Goal: Transaction & Acquisition: Purchase product/service

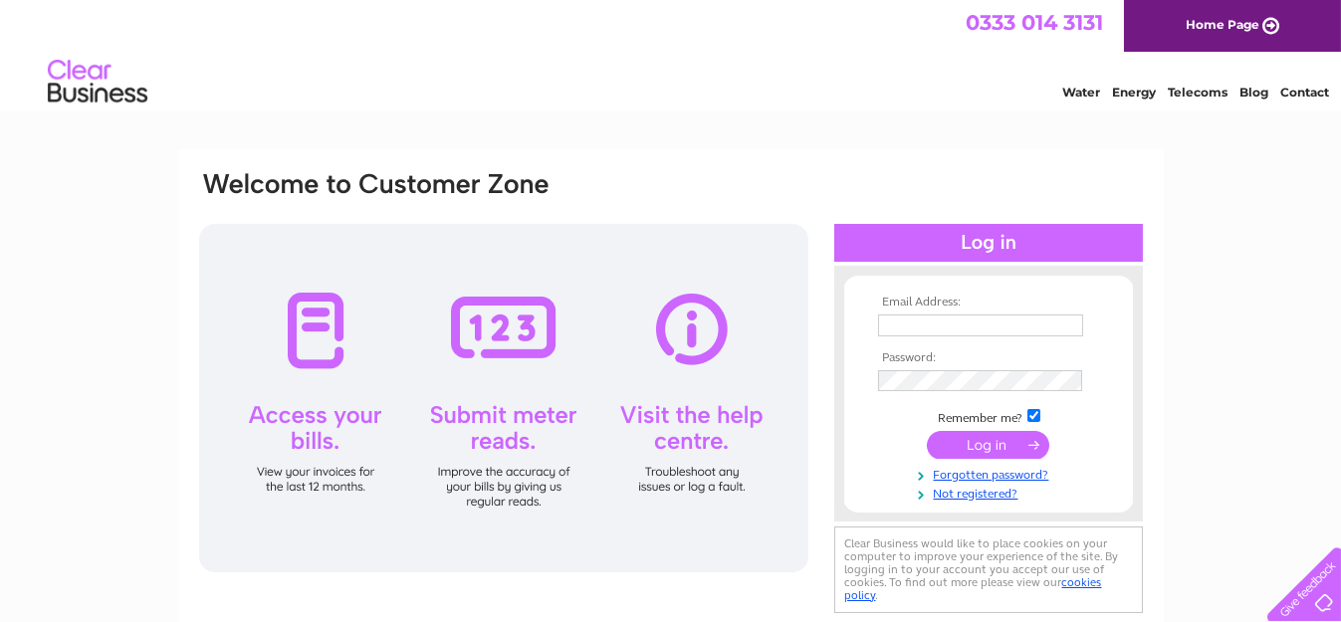
type input "rmayco@hotmail.co.uk"
click at [996, 444] on input "submit" at bounding box center [988, 445] width 122 height 28
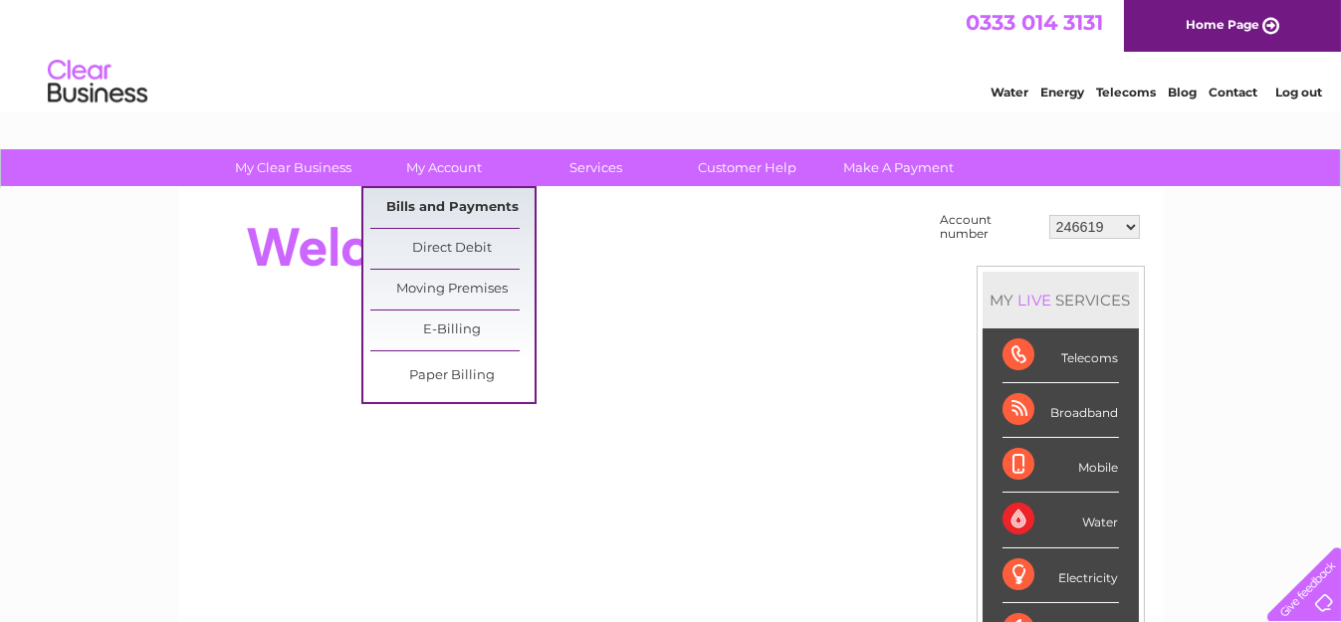
click at [433, 209] on link "Bills and Payments" at bounding box center [452, 208] width 164 height 40
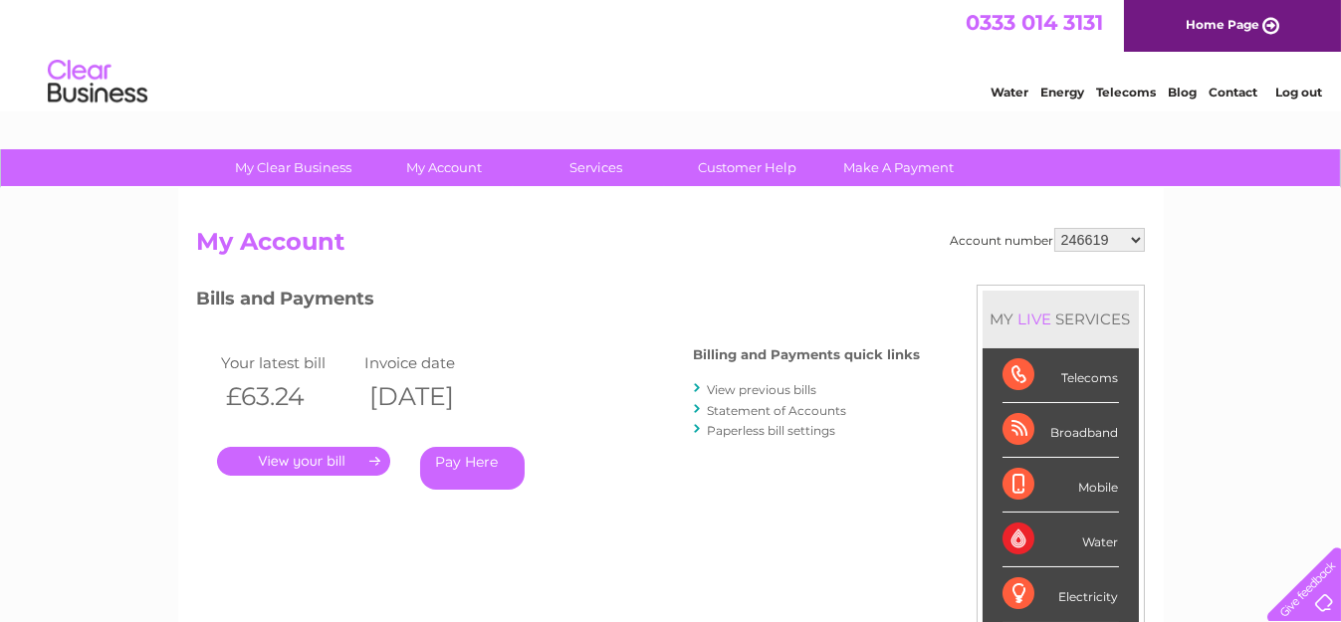
click at [478, 480] on link "Pay Here" at bounding box center [472, 468] width 105 height 43
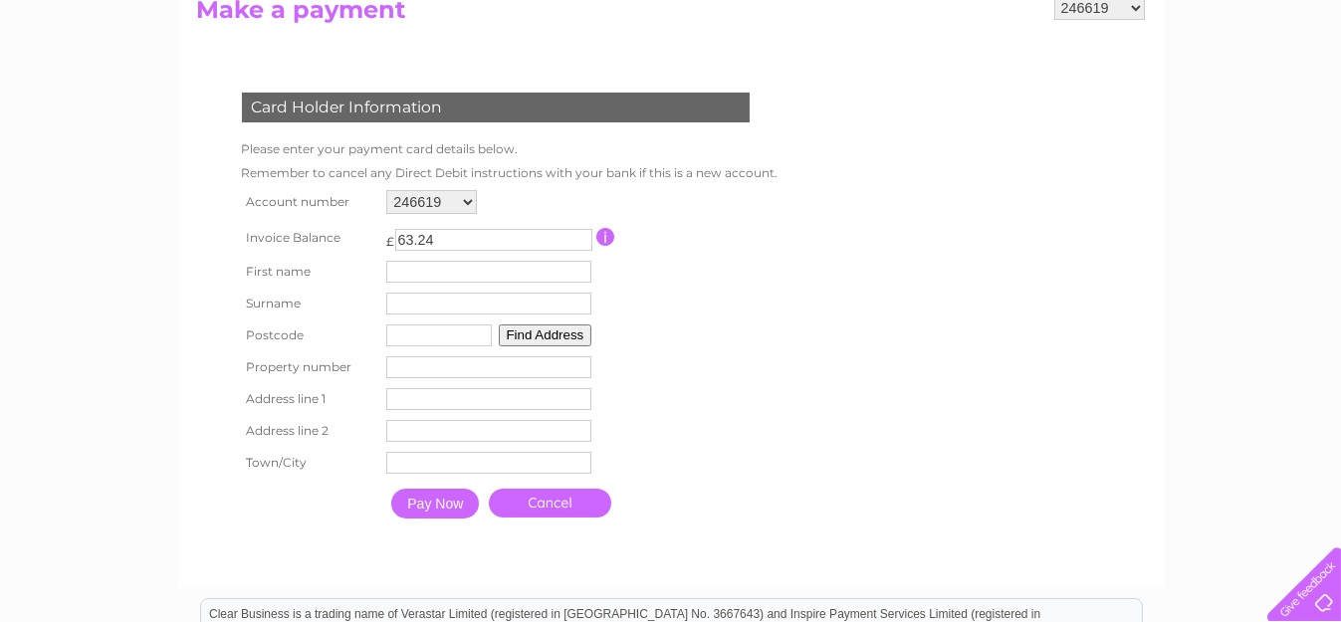
scroll to position [398, 0]
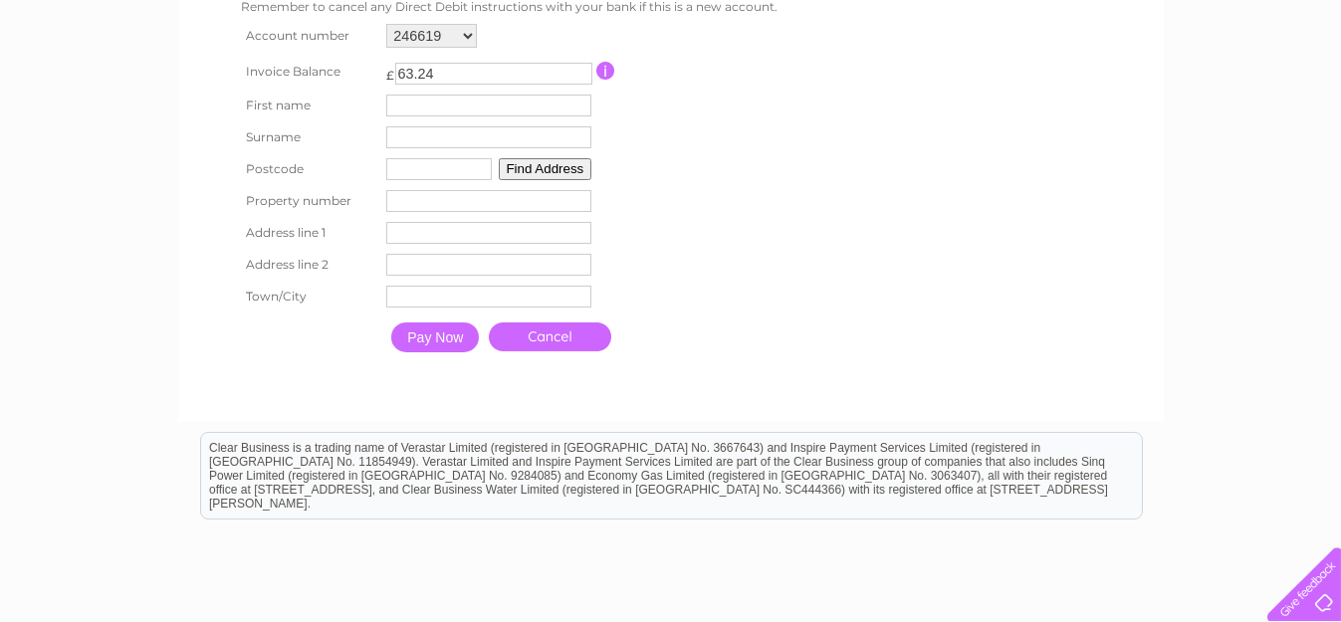
click at [429, 99] on input "text" at bounding box center [488, 106] width 205 height 22
type input "Nicki"
type input "Hampshire"
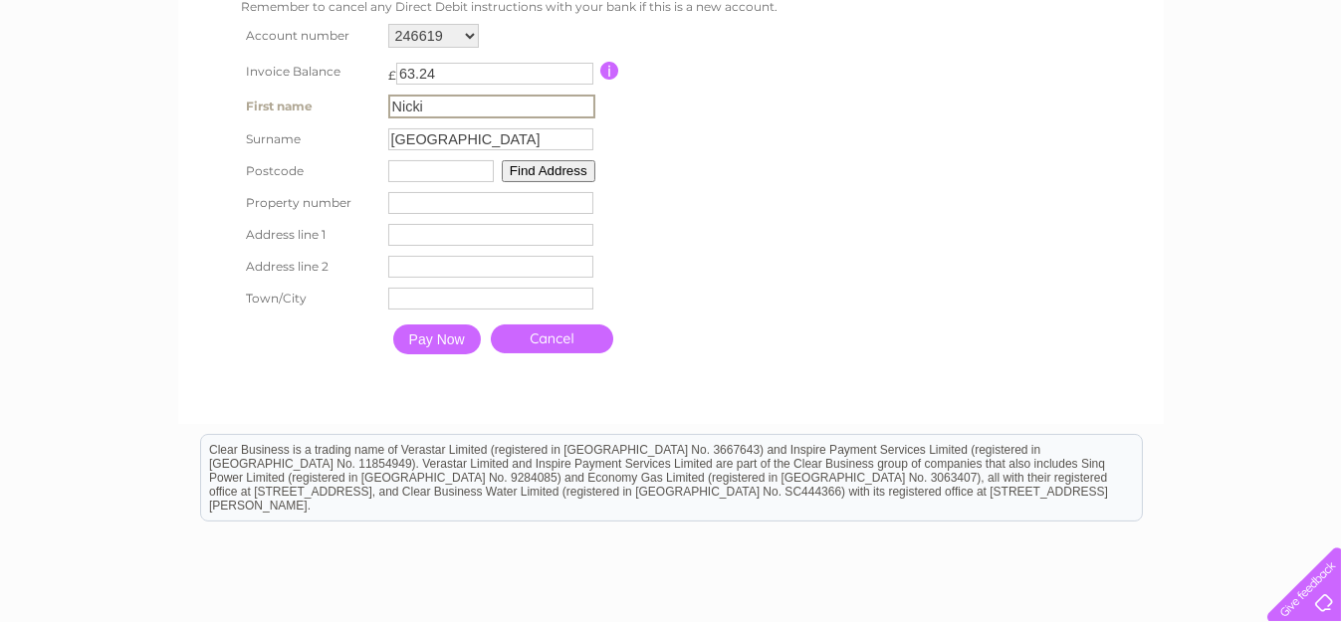
type input "b186du"
type input "9 Northampton street"
type input "Birmingham"
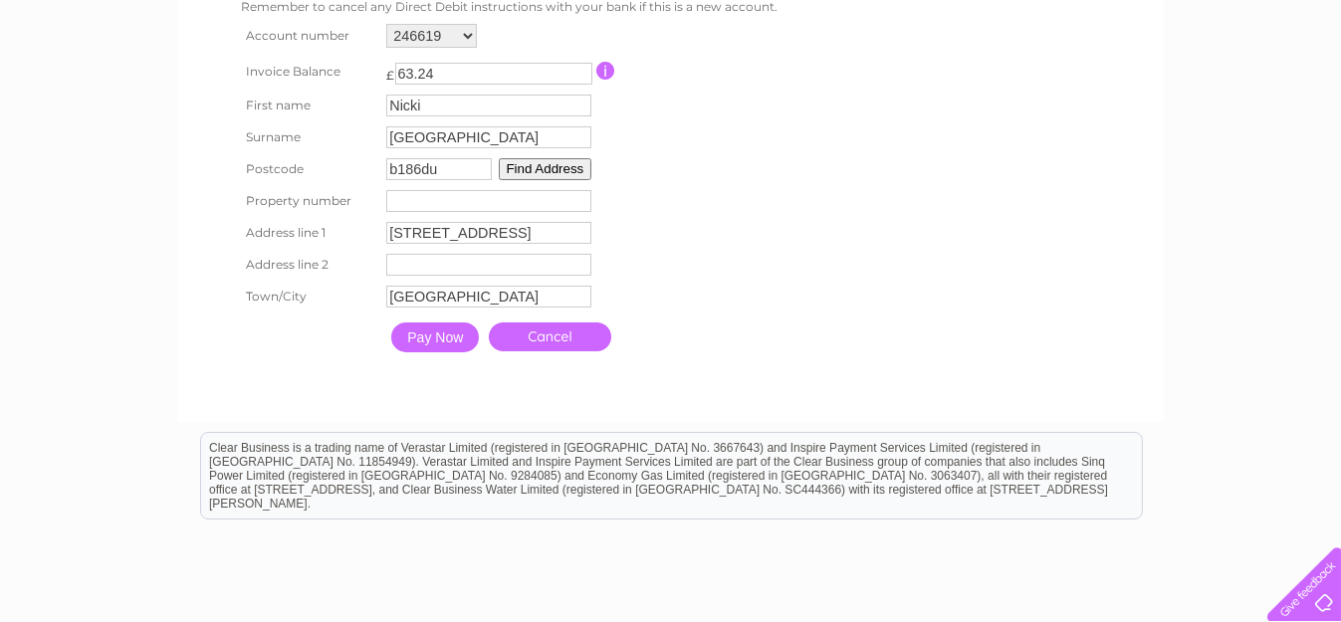
click at [441, 337] on input "Pay Now" at bounding box center [435, 338] width 88 height 30
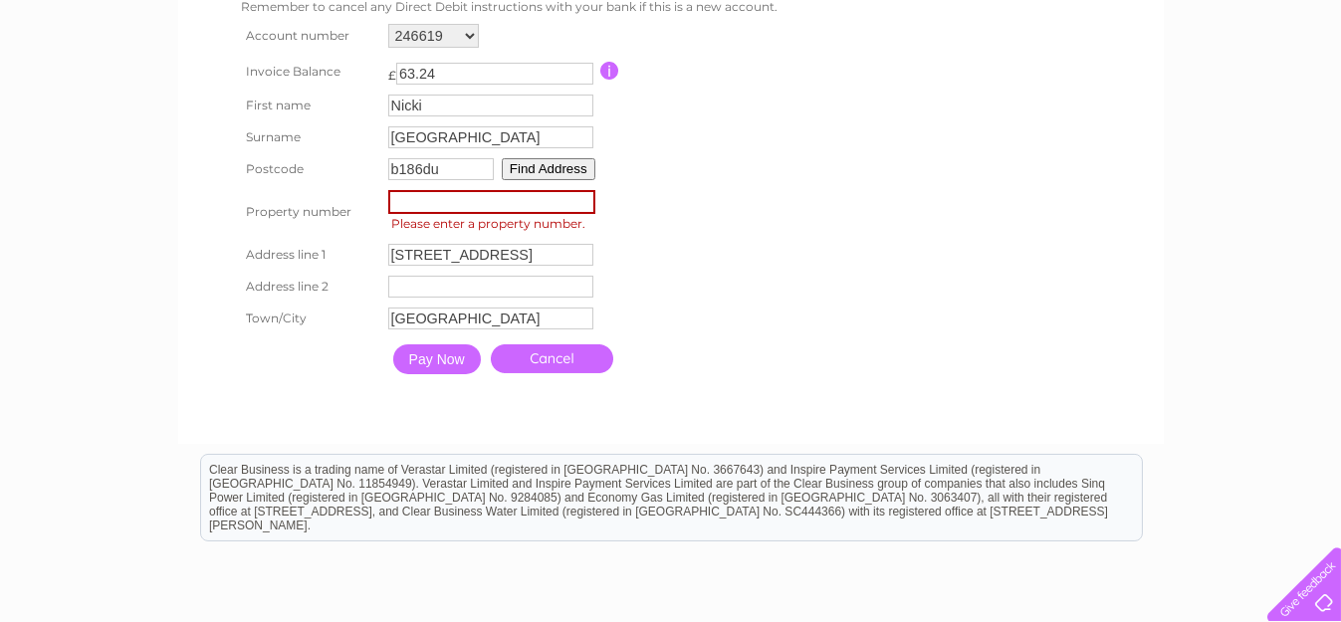
click at [456, 200] on input "number" at bounding box center [491, 202] width 207 height 24
type input "9"
click at [404, 249] on input "9 Northampton street" at bounding box center [490, 255] width 205 height 22
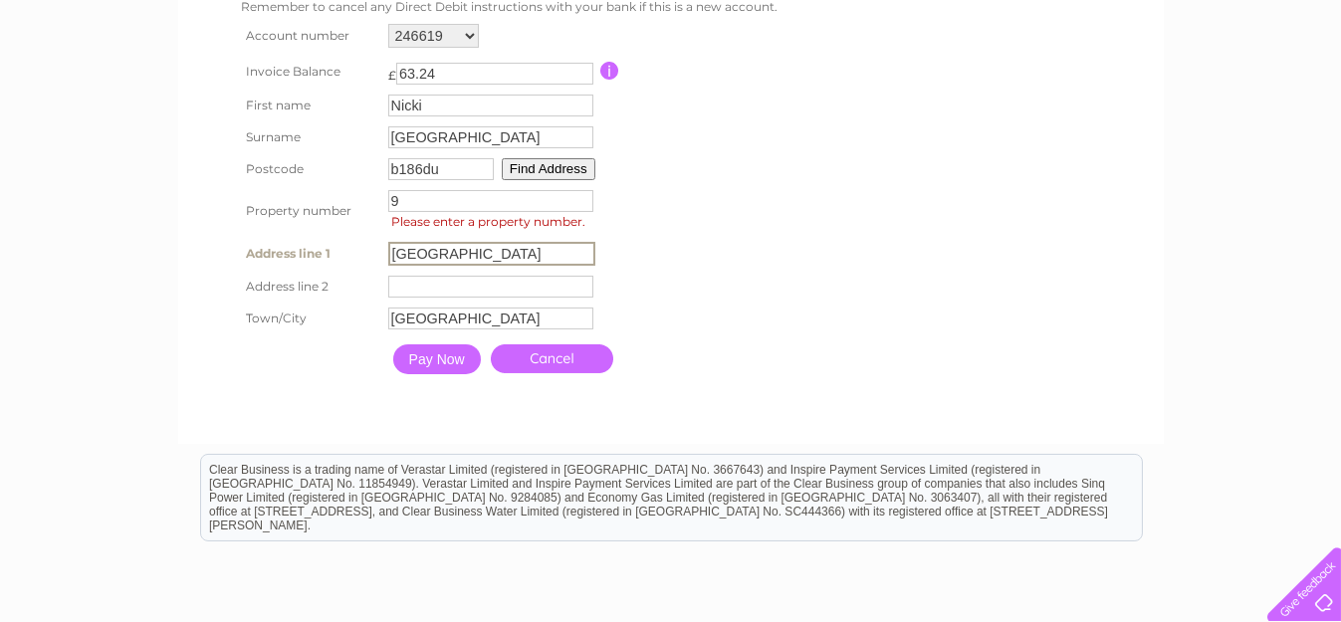
type input "Northampton street"
click at [846, 320] on form "246619 30274767 30274768 30274769 Make a payment Card Holder Information Please…" at bounding box center [671, 126] width 948 height 592
click at [452, 351] on input "Pay Now" at bounding box center [435, 358] width 88 height 30
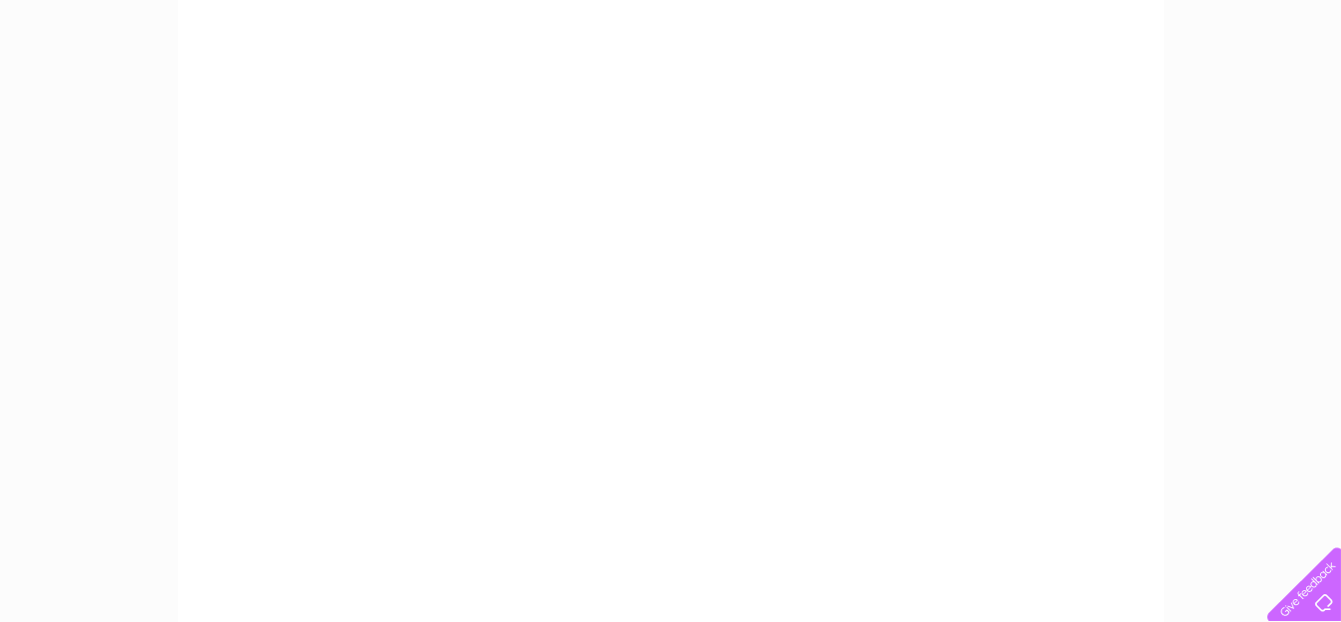
scroll to position [0, 0]
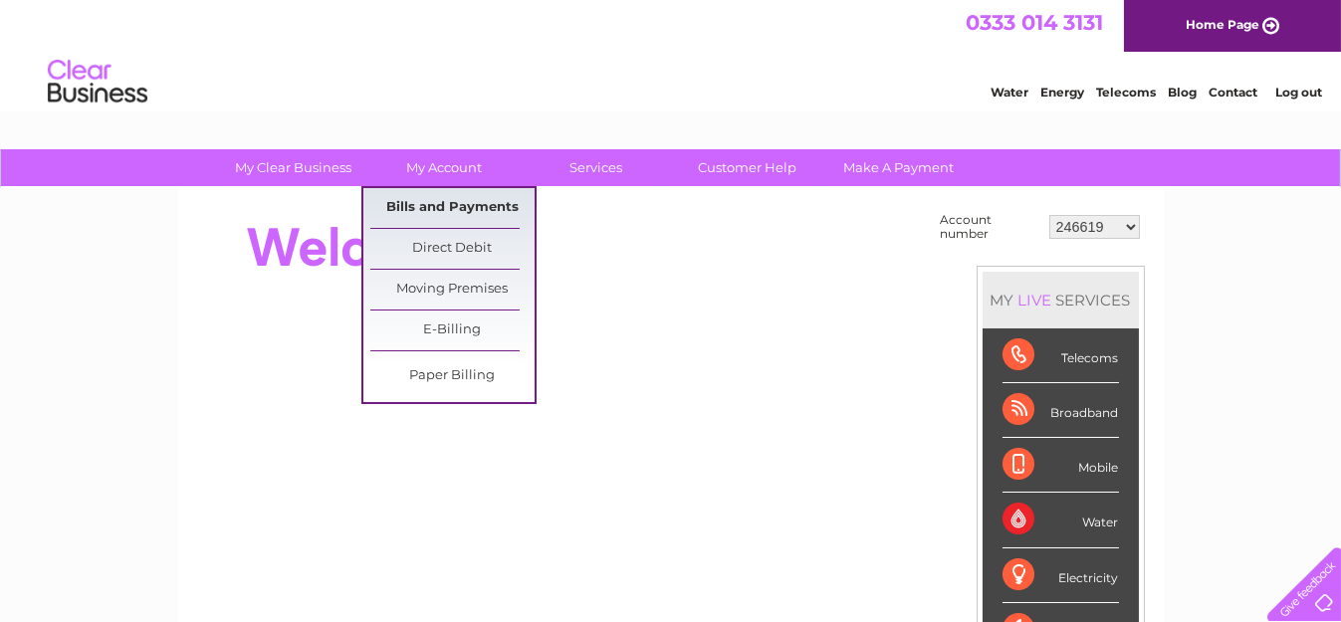
click at [465, 208] on link "Bills and Payments" at bounding box center [452, 208] width 164 height 40
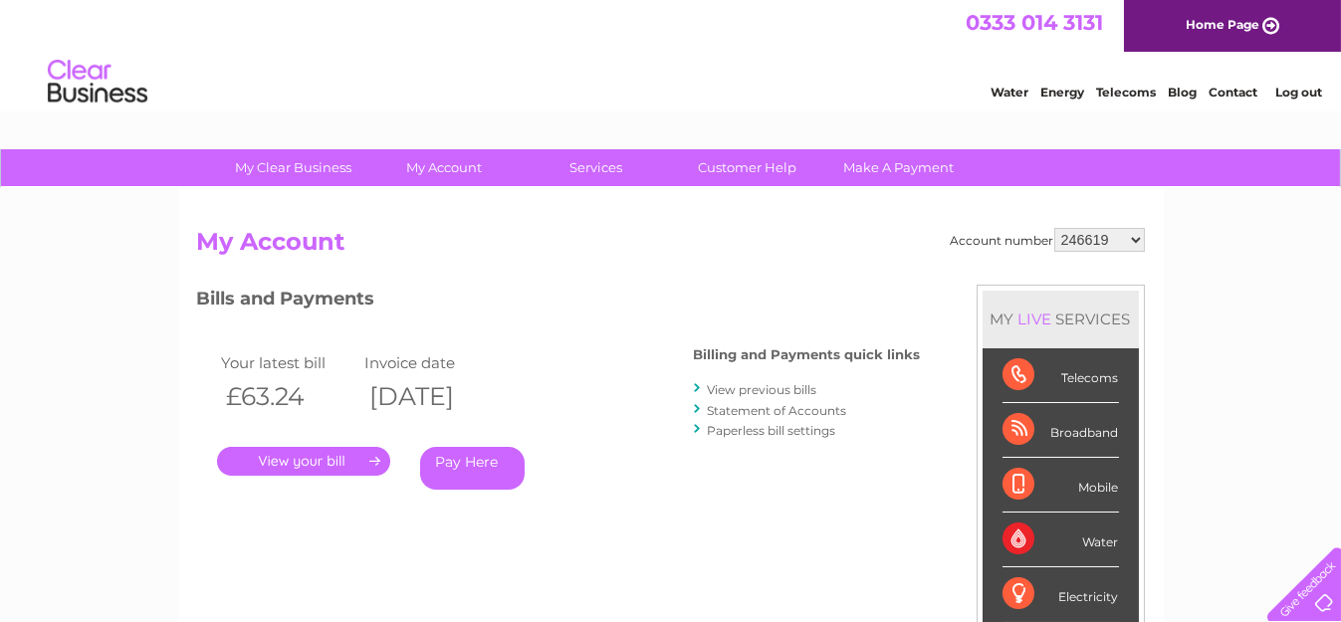
click at [473, 457] on link "Pay Here" at bounding box center [472, 468] width 105 height 43
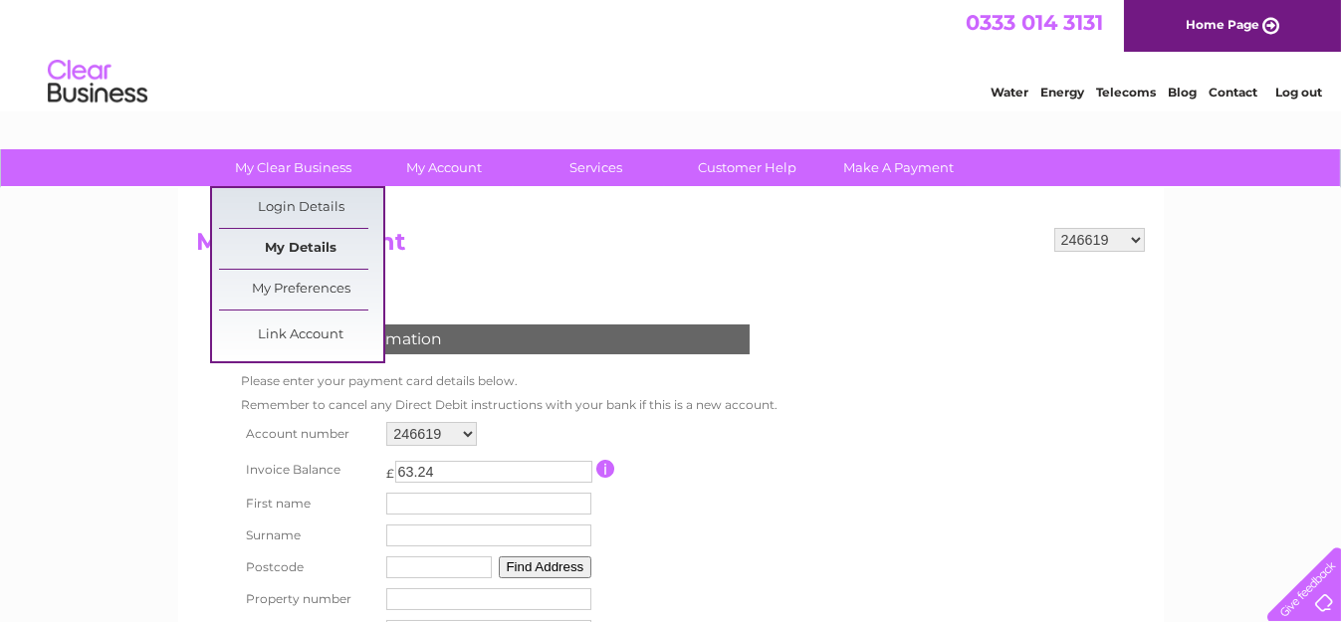
click at [315, 247] on link "My Details" at bounding box center [301, 249] width 164 height 40
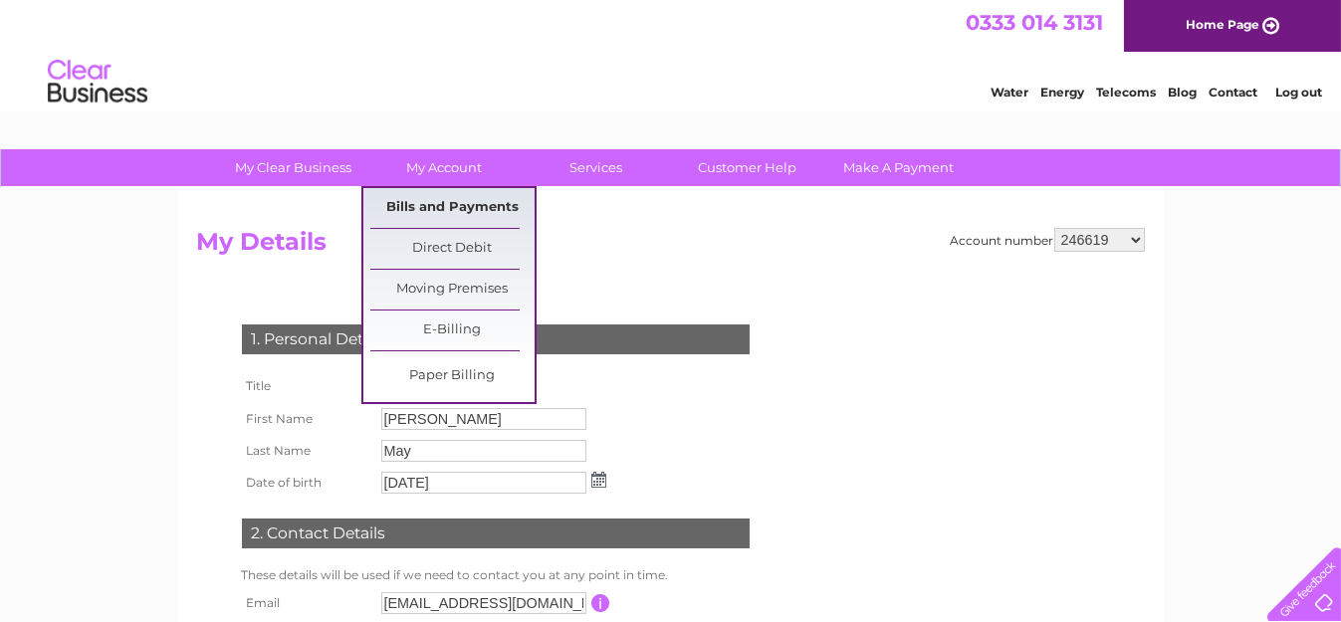
click at [416, 214] on link "Bills and Payments" at bounding box center [452, 208] width 164 height 40
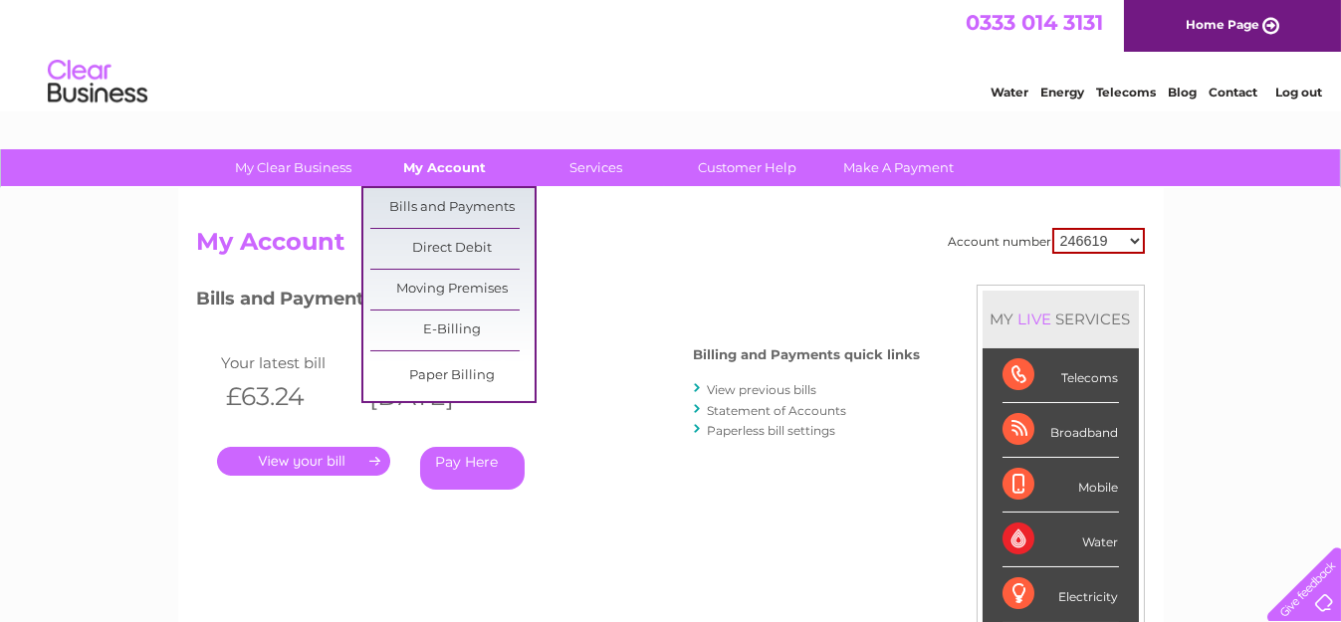
click at [470, 172] on link "My Account" at bounding box center [444, 167] width 164 height 37
click at [452, 198] on link "Bills and Payments" at bounding box center [452, 208] width 164 height 40
